Goal: Obtain resource: Obtain resource

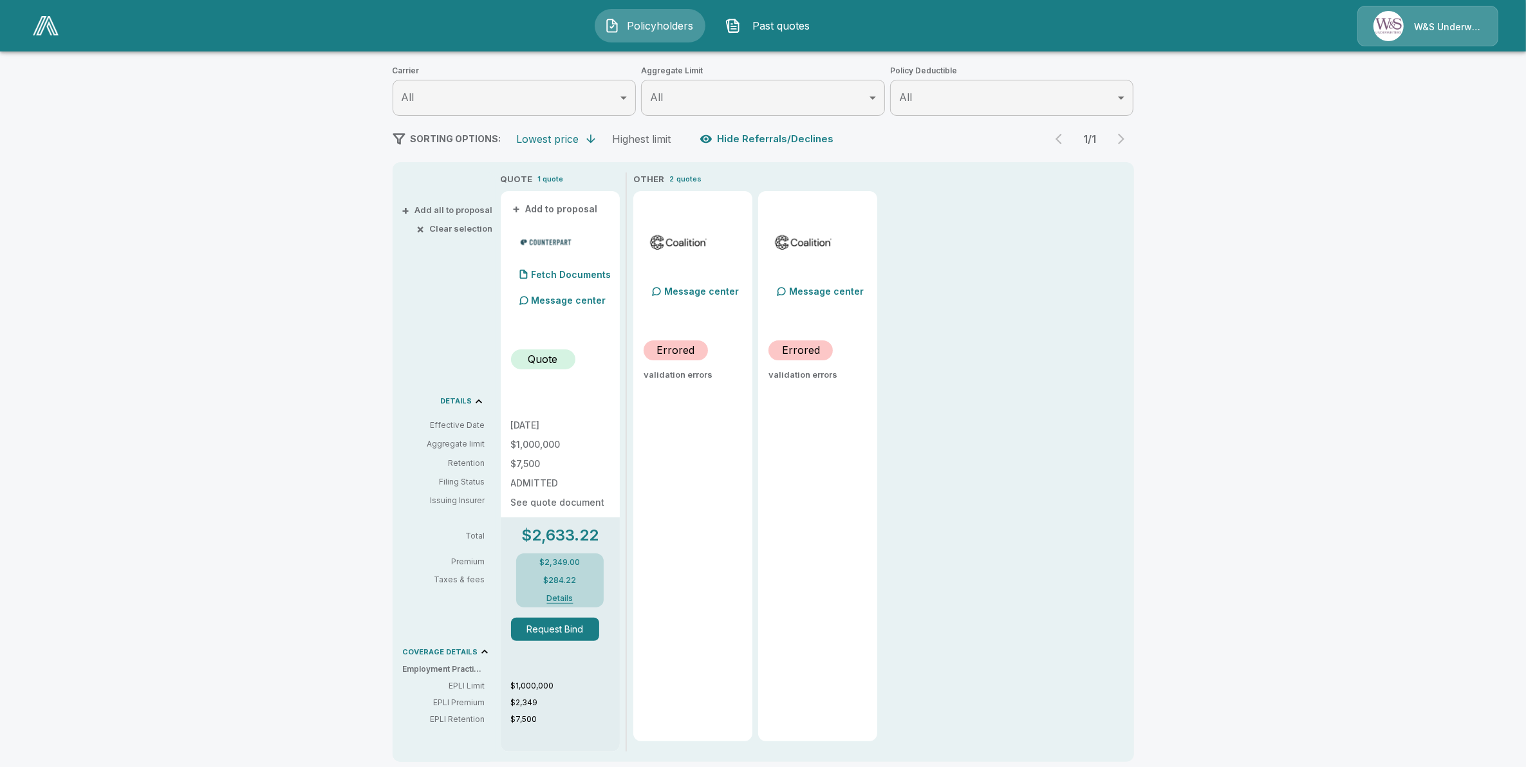
scroll to position [161, 0]
click at [560, 271] on p "Fetch Documents" at bounding box center [572, 273] width 80 height 9
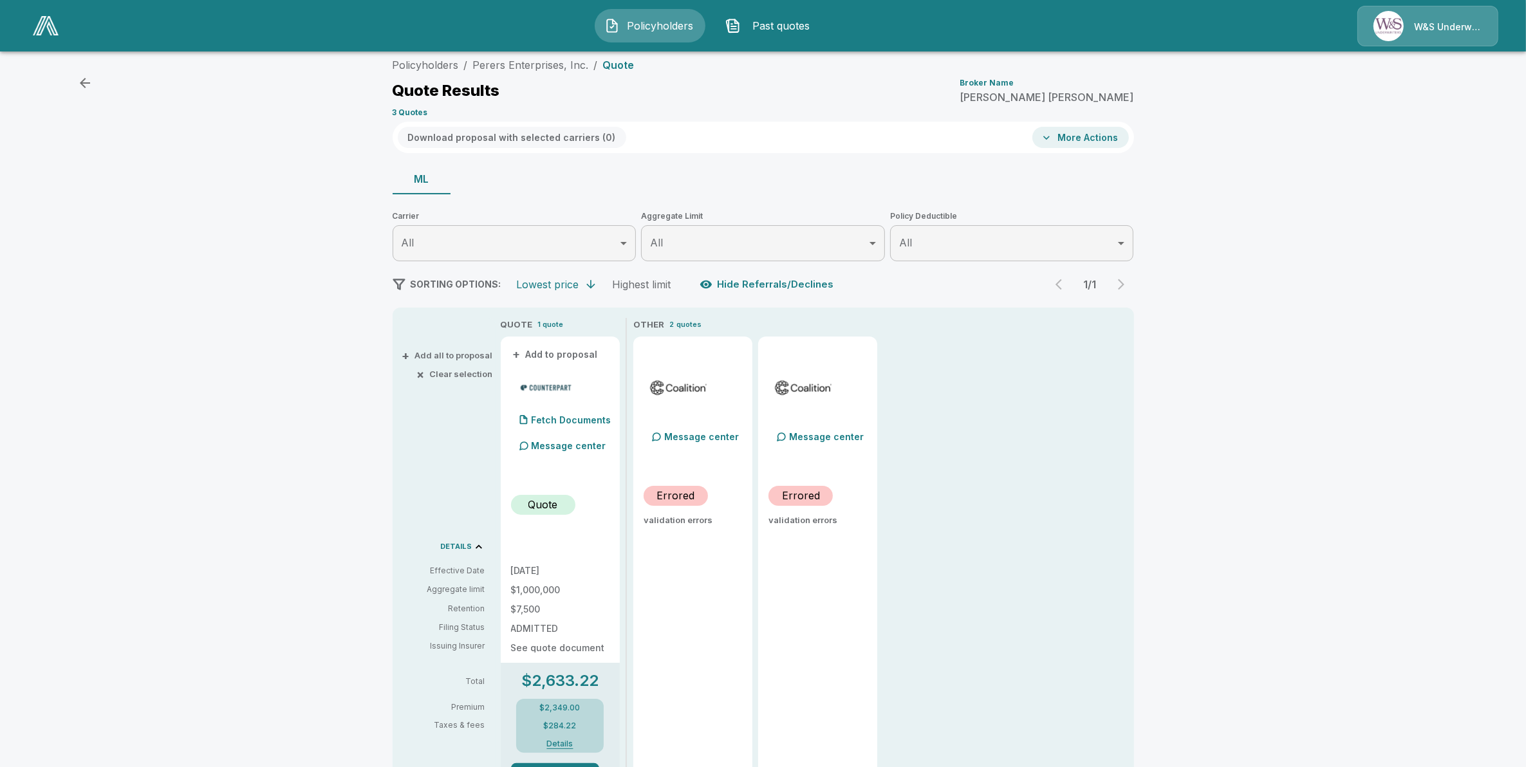
scroll to position [0, 0]
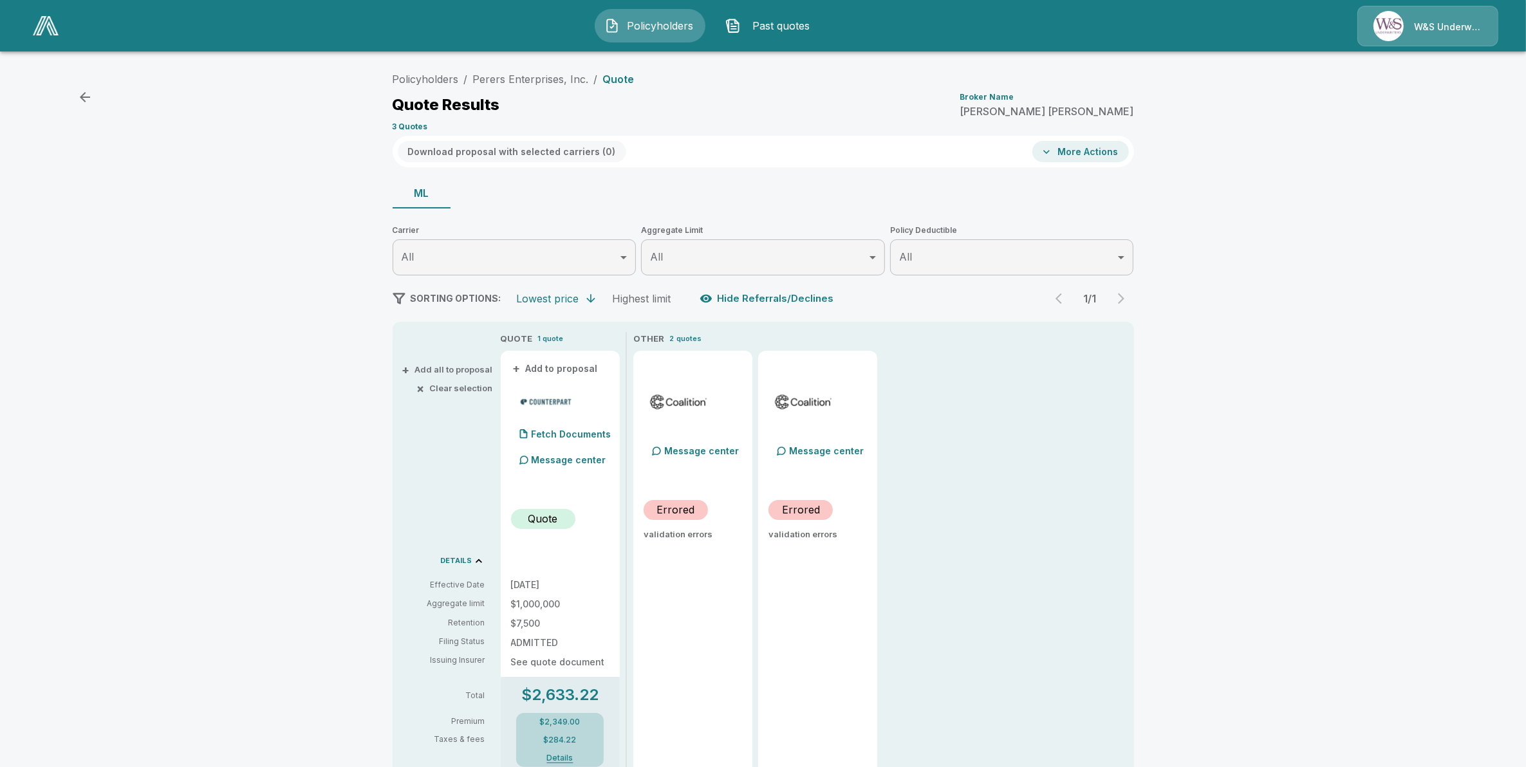
scroll to position [80, 0]
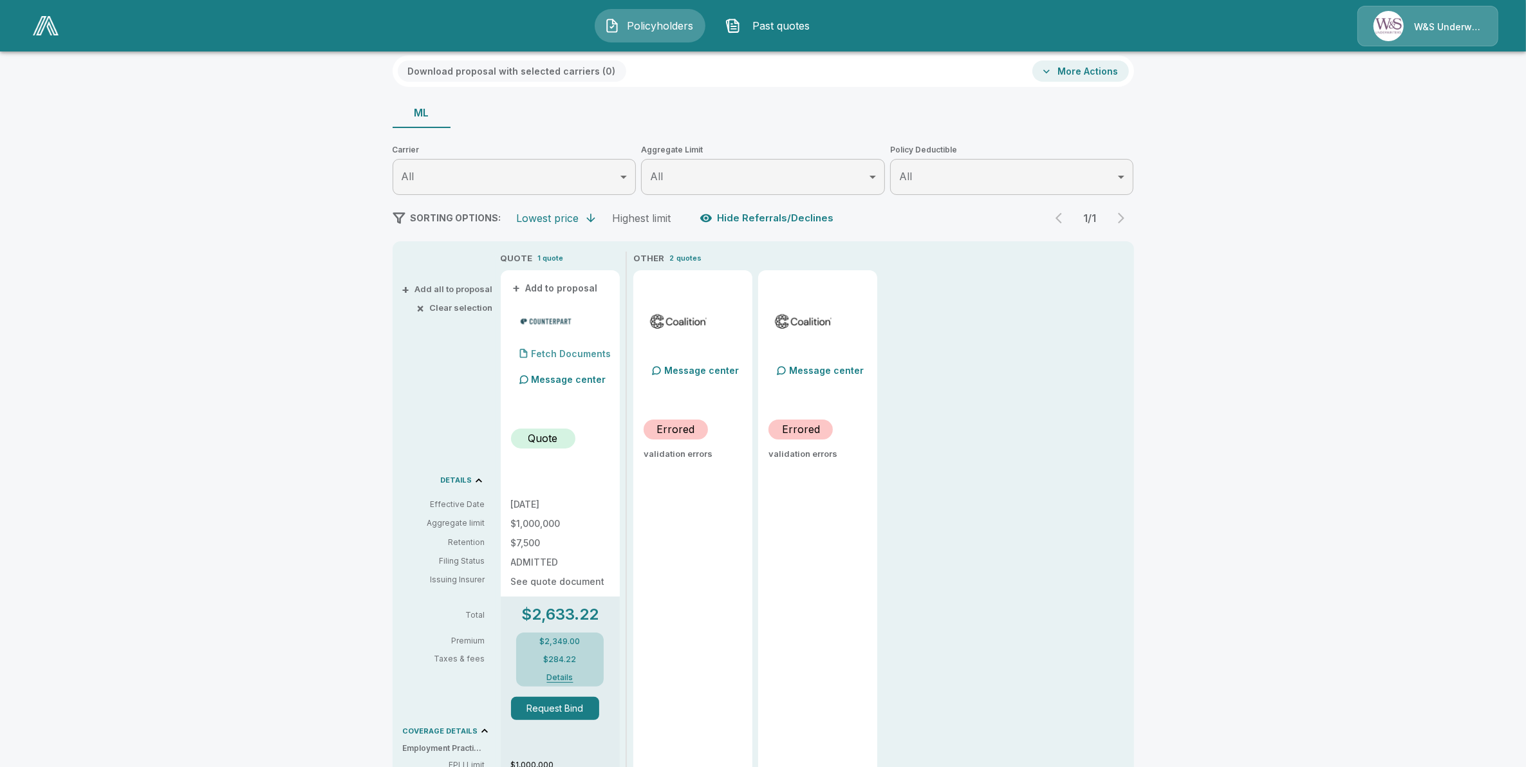
click at [562, 348] on div "Fetch Documents" at bounding box center [561, 354] width 100 height 26
click at [544, 314] on img at bounding box center [546, 321] width 60 height 19
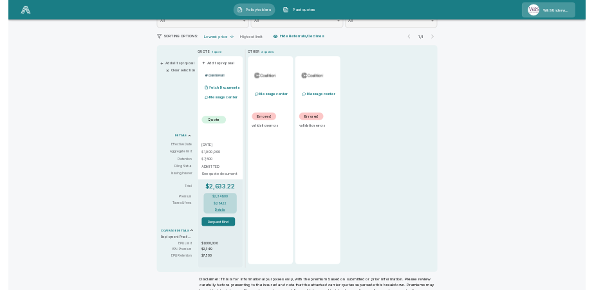
scroll to position [176, 0]
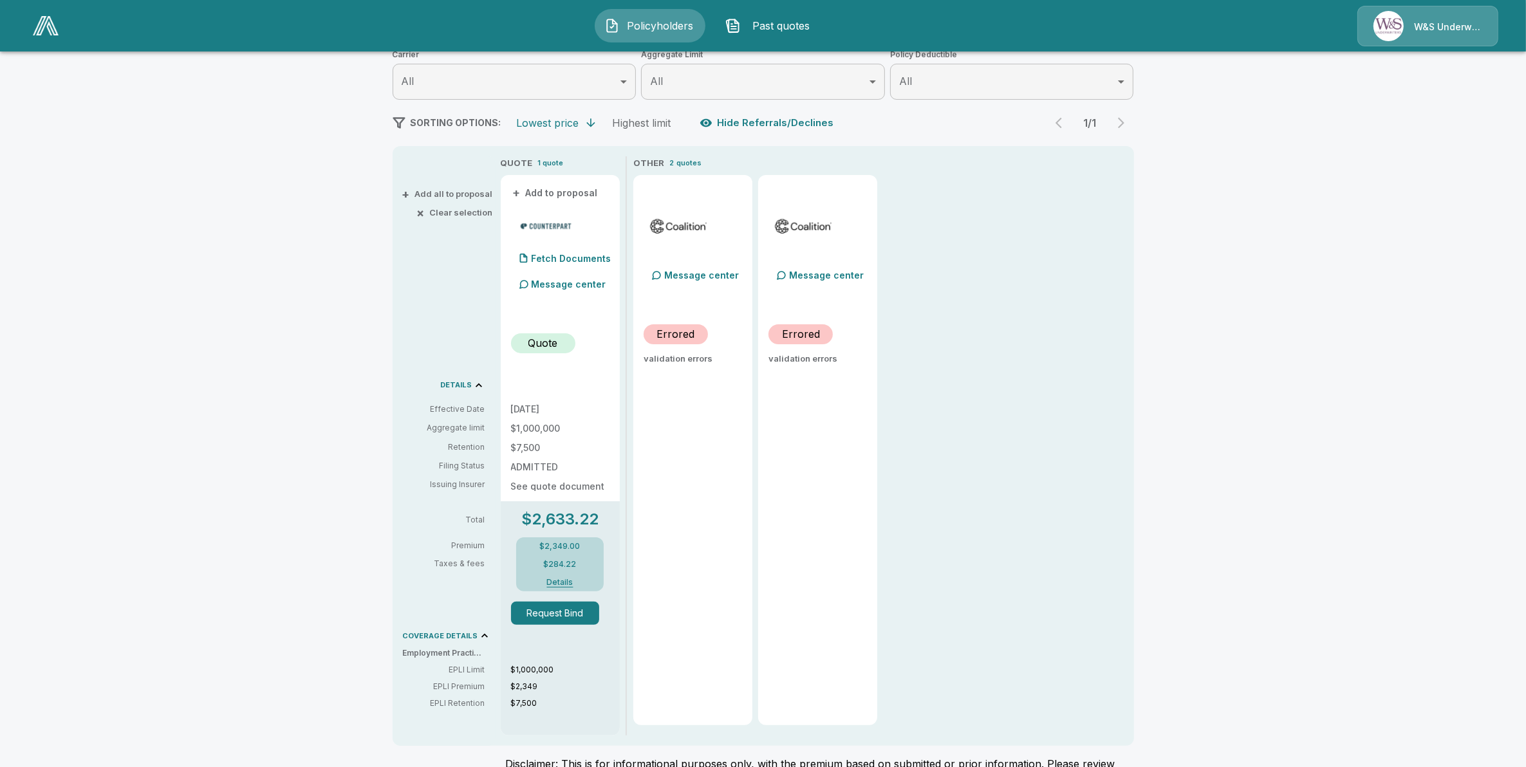
click at [566, 281] on p "Message center" at bounding box center [569, 284] width 75 height 14
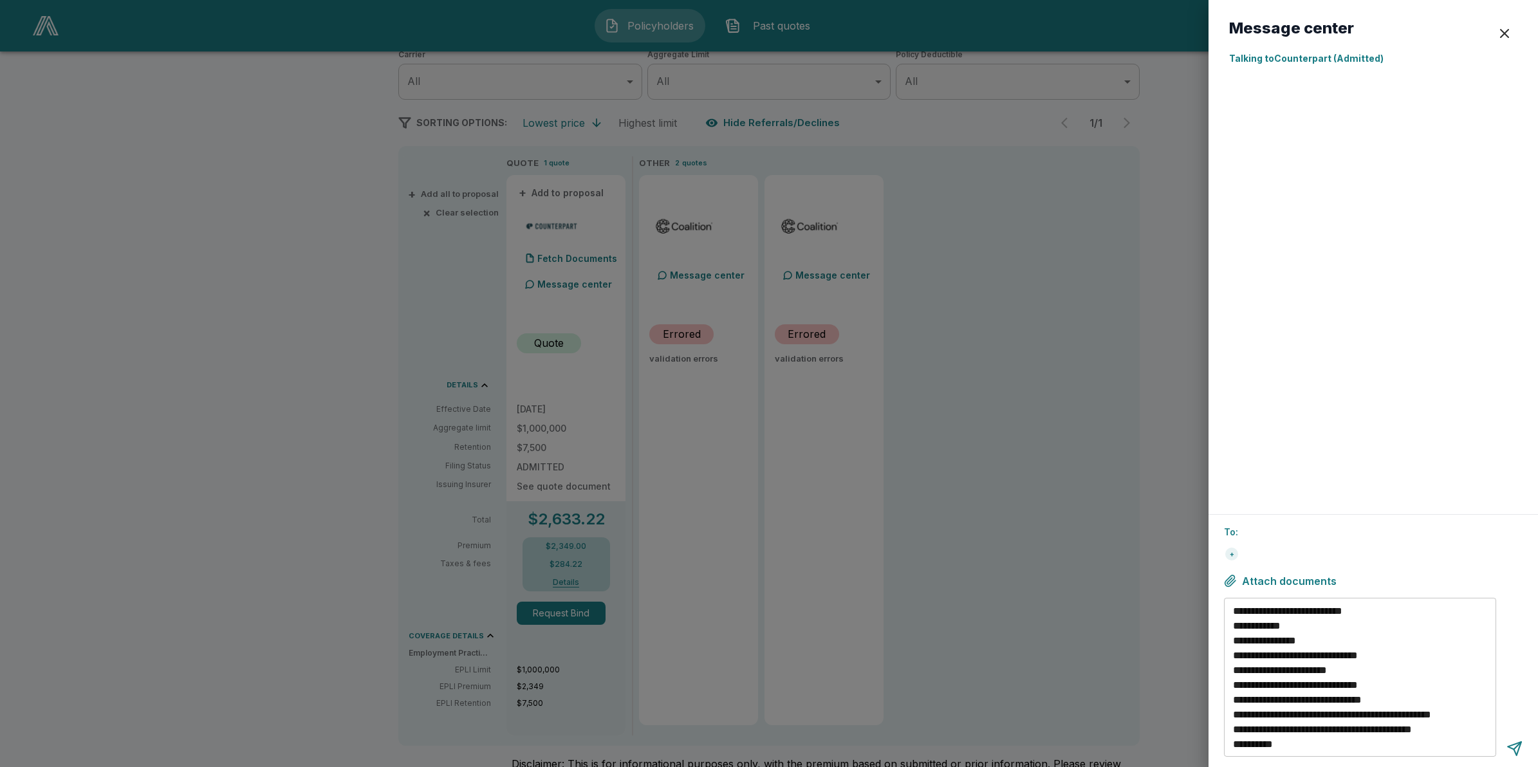
click at [1510, 33] on div "button" at bounding box center [1504, 33] width 15 height 15
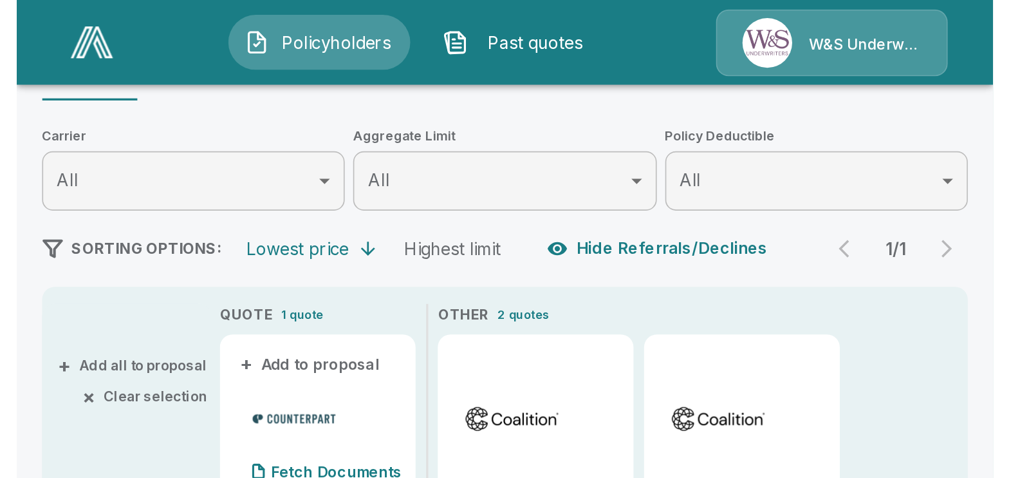
scroll to position [176, 0]
